Goal: Find specific fact: Find specific page/section

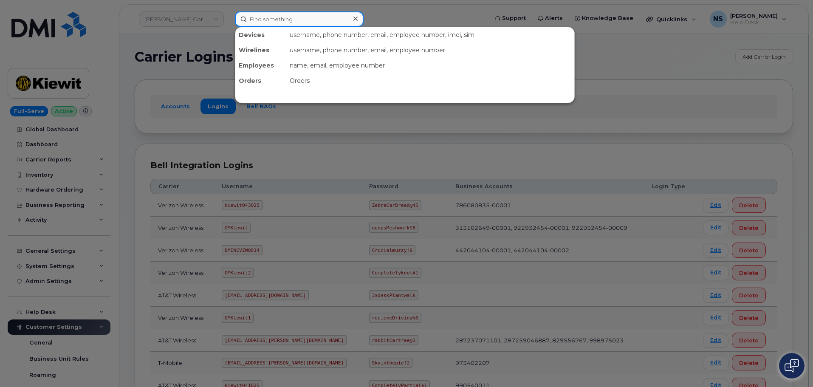
click at [261, 23] on input at bounding box center [299, 18] width 129 height 15
paste input "[PERSON_NAME]"
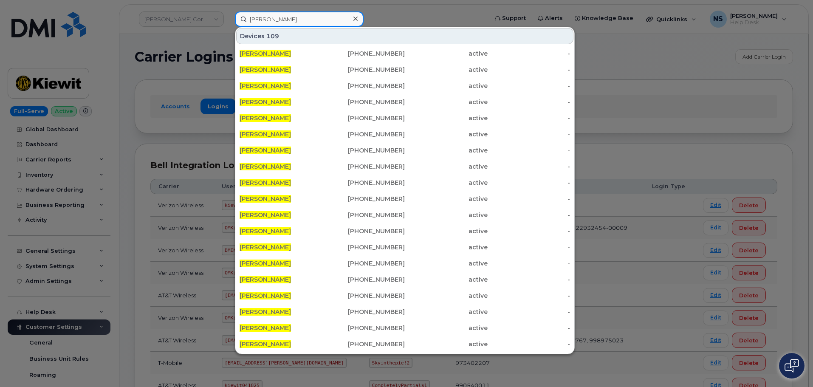
drag, startPoint x: 304, startPoint y: 18, endPoint x: 268, endPoint y: 26, distance: 37.1
click at [228, 20] on div "[PERSON_NAME] Devices 109 [PERSON_NAME] [PHONE_NUMBER] active - [PERSON_NAME] […" at bounding box center [358, 18] width 261 height 15
paste input "[PHONE_NUMBER]"
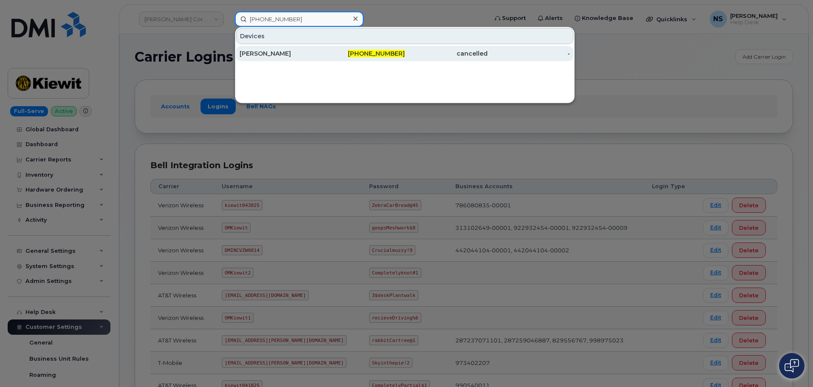
type input "[PHONE_NUMBER]"
click at [307, 53] on div "[PERSON_NAME]" at bounding box center [280, 53] width 83 height 8
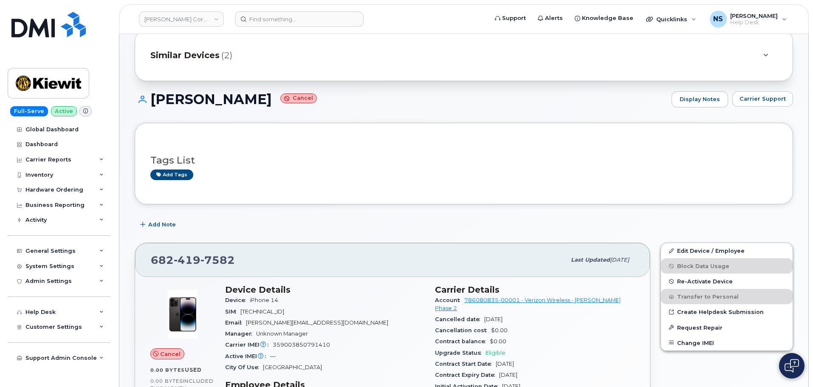
scroll to position [85, 0]
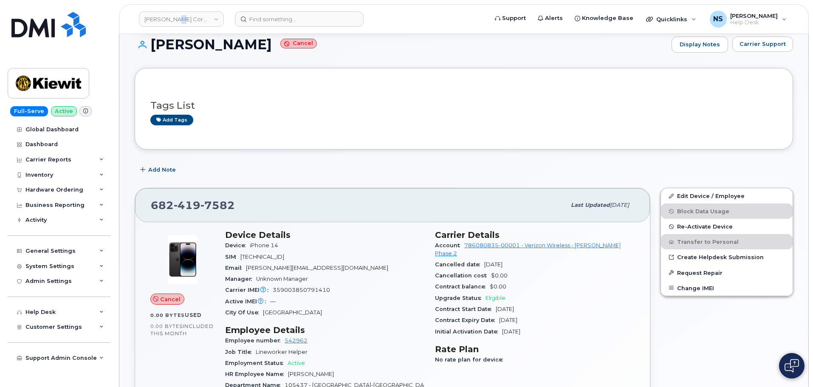
click at [174, 27] on div "[PERSON_NAME] Corporation" at bounding box center [181, 19] width 93 height 17
click at [177, 40] on h1 "KELIS BETSEY Cancel" at bounding box center [401, 44] width 532 height 15
click at [177, 39] on h1 "KELIS BETSEY Cancel" at bounding box center [401, 44] width 532 height 15
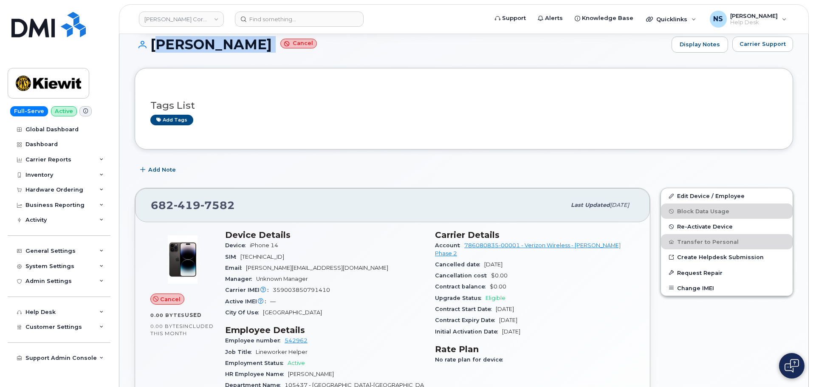
click at [178, 41] on h1 "KELIS BETSEY Cancel" at bounding box center [401, 44] width 532 height 15
click at [292, 289] on span "359003850791410" at bounding box center [301, 290] width 57 height 6
copy span "359003850791410"
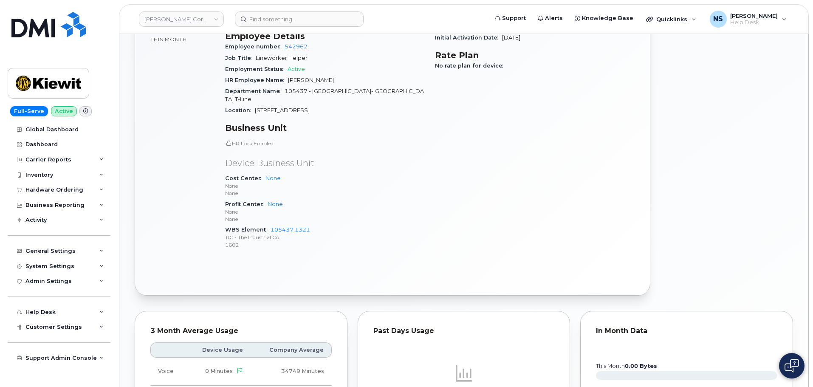
scroll to position [382, 0]
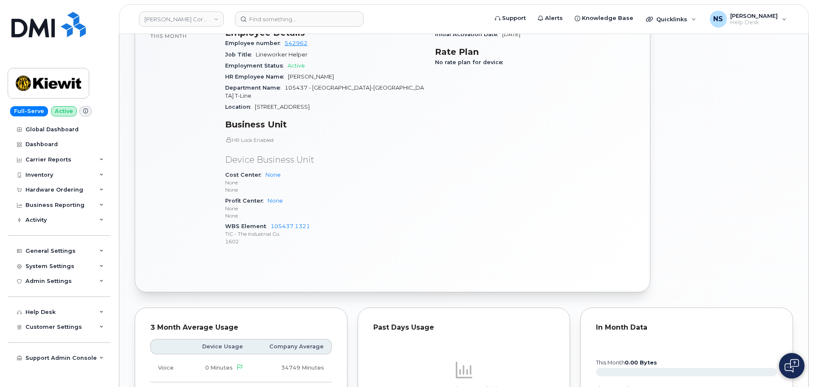
click at [302, 88] on span "105437 - Pittsburg-Sunnyside T-Line" at bounding box center [324, 91] width 199 height 14
click at [301, 88] on span "105437 - Pittsburg-Sunnyside T-Line" at bounding box center [324, 91] width 199 height 14
drag, startPoint x: 409, startPoint y: 172, endPoint x: 402, endPoint y: 170, distance: 6.9
click at [402, 170] on div "Cost Center None None None" at bounding box center [325, 182] width 200 height 26
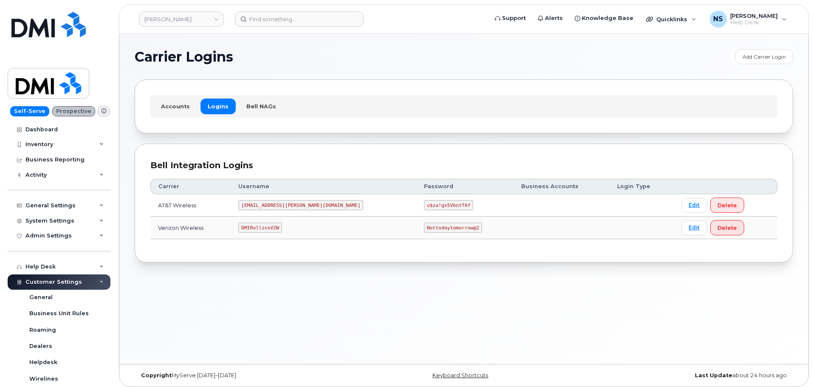
click at [267, 228] on code "DMIRollinsVZW" at bounding box center [259, 227] width 43 height 10
click at [278, 205] on code "MS-Rollins@dminc.com" at bounding box center [300, 205] width 125 height 10
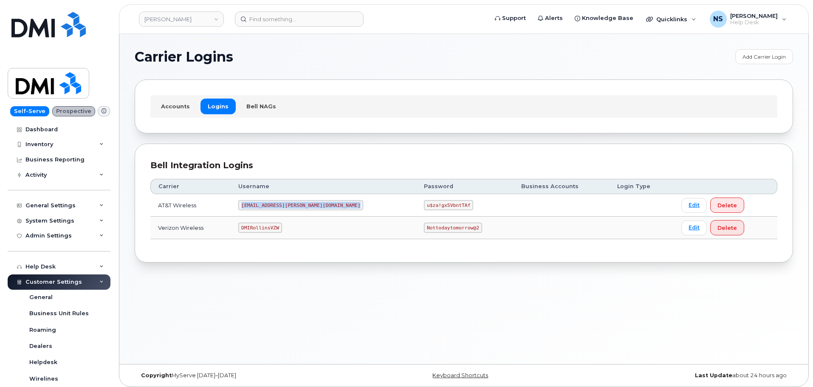
copy code "MS-Rollins@dminc.com"
click at [424, 208] on code "u$za!gx5VbntTAf" at bounding box center [448, 205] width 49 height 10
click at [424, 207] on code "u$za!gx5VbntTAf" at bounding box center [448, 205] width 49 height 10
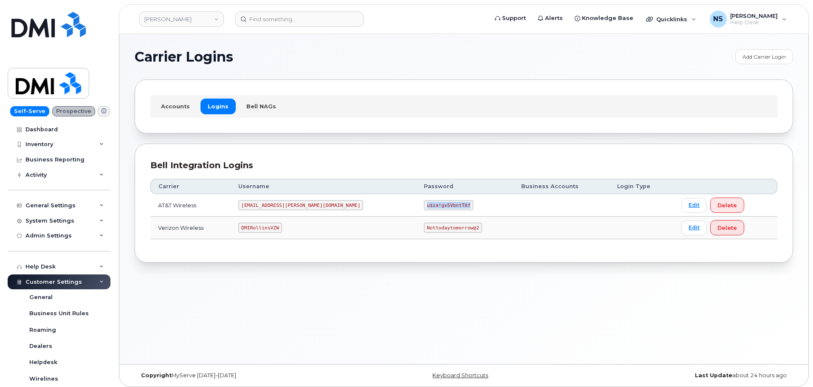
copy code "u$za!gx5VbntTAf"
